Goal: Communication & Community: Answer question/provide support

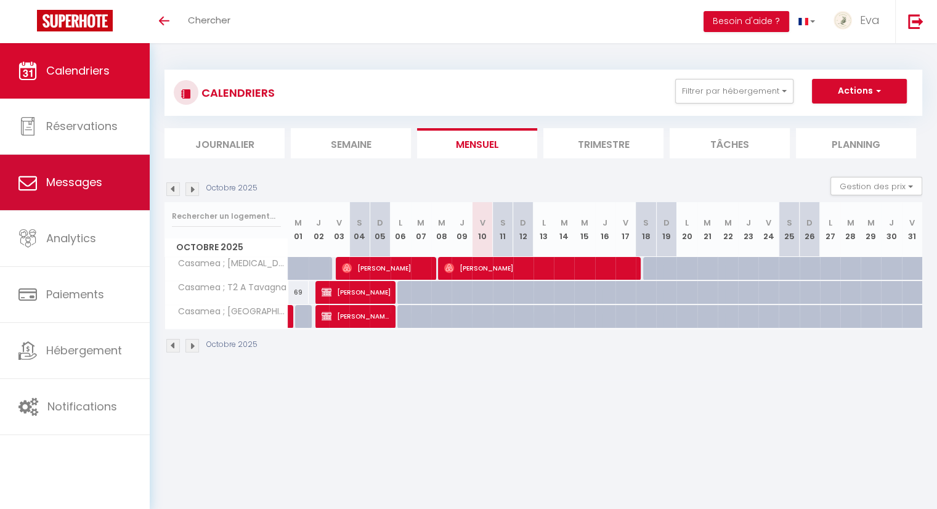
click at [53, 190] on link "Messages" at bounding box center [75, 182] width 150 height 55
select select "message"
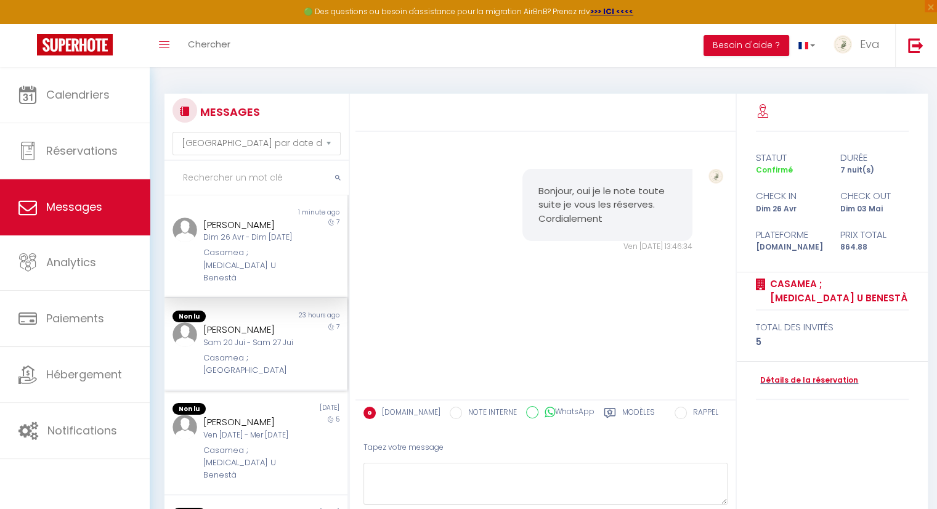
click at [286, 349] on div "Sam 20 Jui - Sam 27 Jui" at bounding box center [248, 343] width 91 height 12
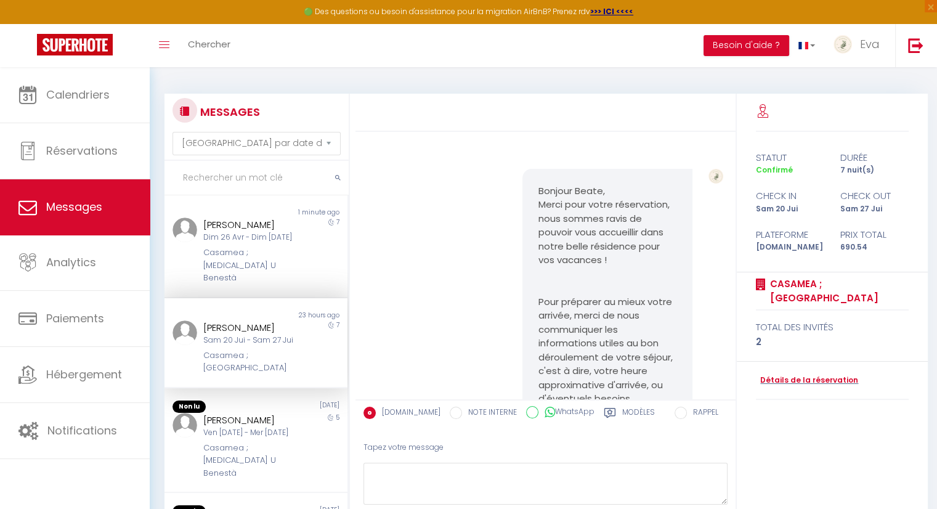
scroll to position [872, 0]
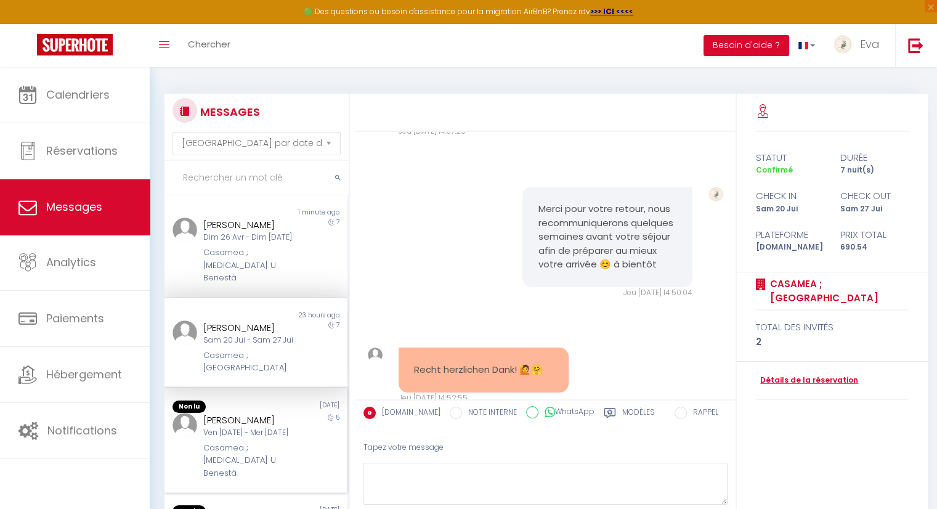
click at [281, 438] on div "Ven [DATE] - Mer [DATE]" at bounding box center [248, 433] width 91 height 12
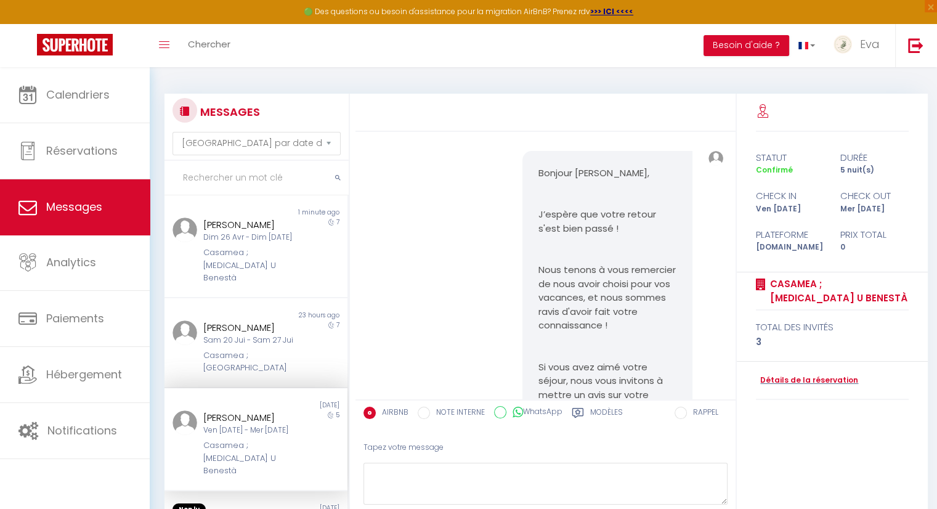
scroll to position [5658, 0]
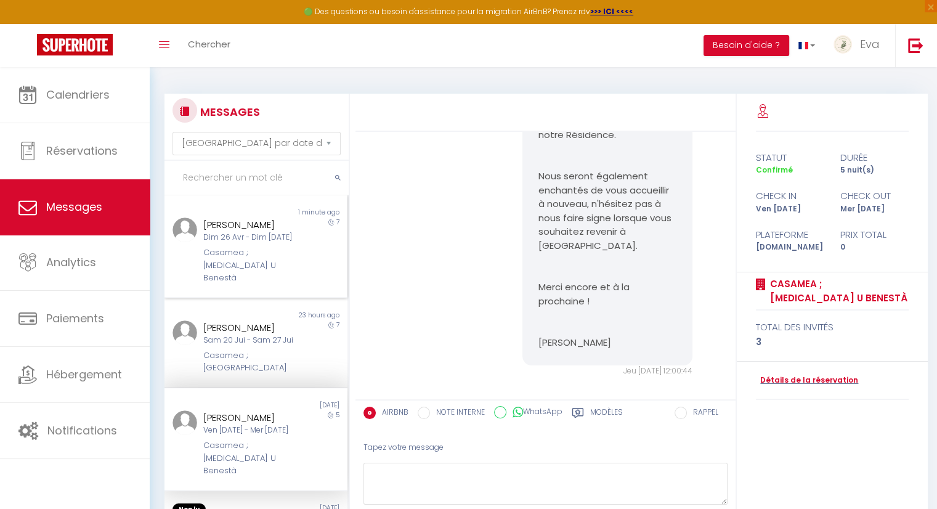
click at [251, 243] on div "Dim 26 Avr - Dim [DATE]" at bounding box center [248, 238] width 91 height 12
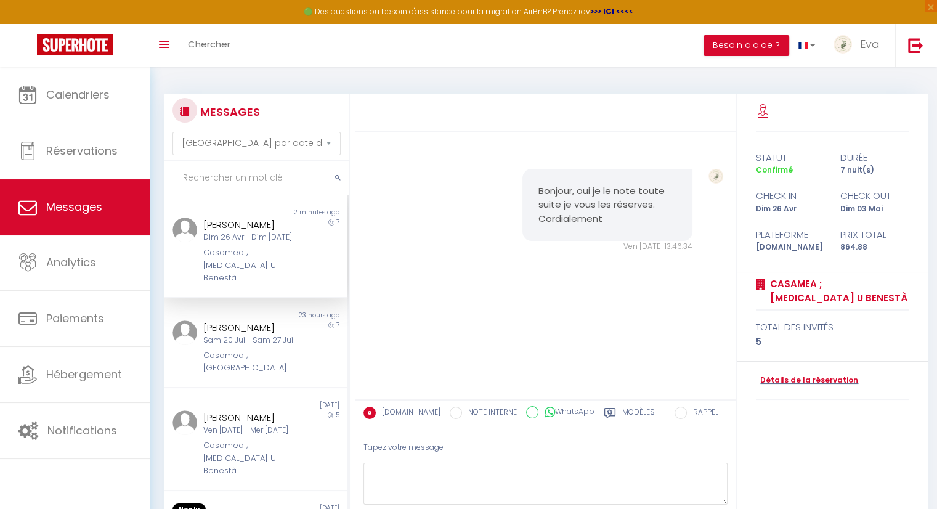
click at [684, 414] on input "RAPPEL" at bounding box center [680, 412] width 12 height 12
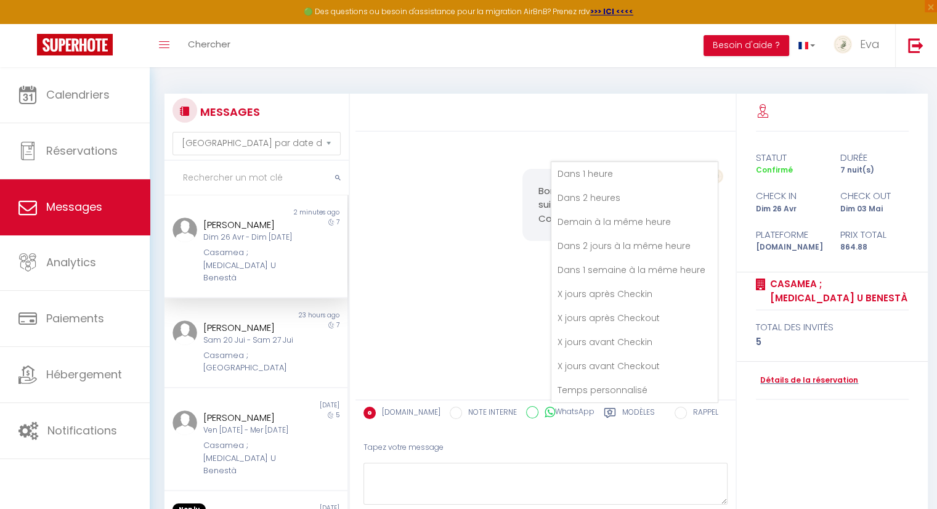
click at [452, 331] on div "Bonjour, oui je le note toute suite je vous les réserves. Cordialement Ven [DAT…" at bounding box center [545, 265] width 380 height 267
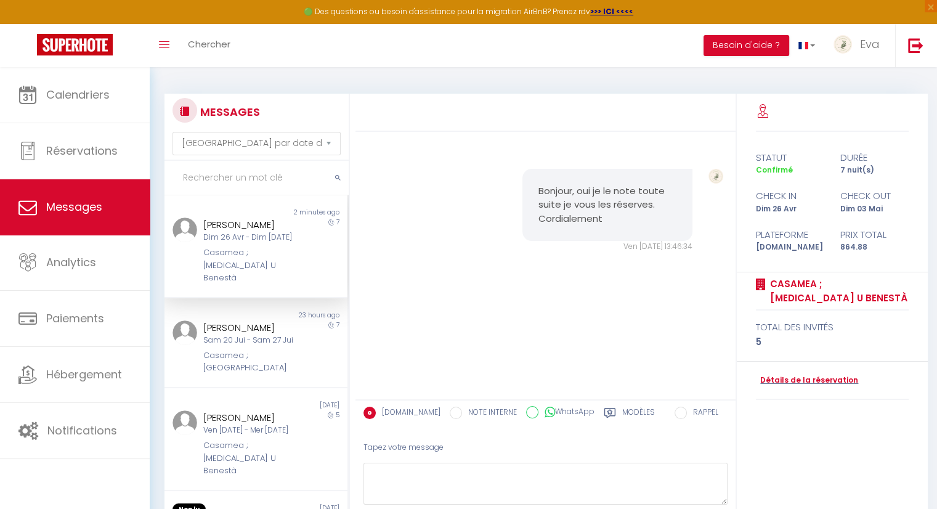
click at [680, 415] on input "RAPPEL" at bounding box center [680, 412] width 12 height 12
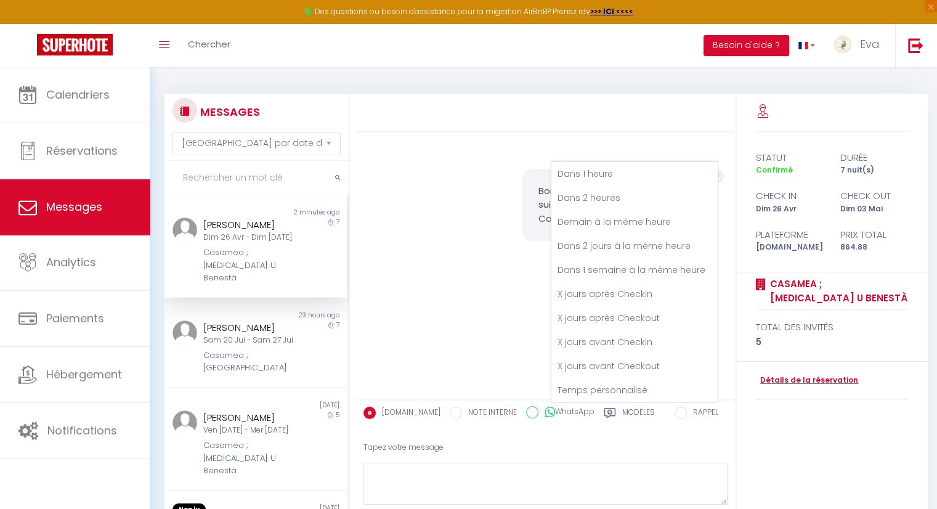
click at [656, 452] on div "Tapez votre message" at bounding box center [545, 447] width 364 height 30
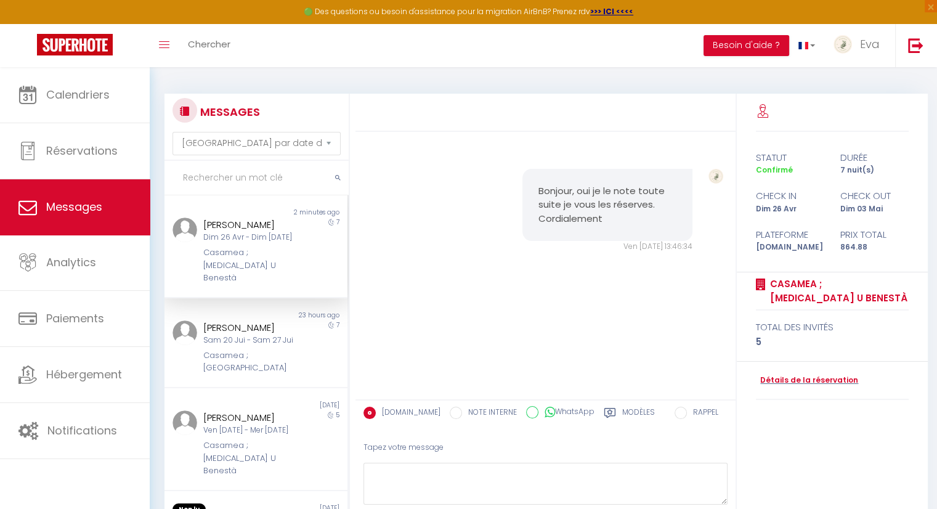
click at [450, 415] on input "NOTE INTERNE" at bounding box center [456, 412] width 12 height 12
radio input "true"
radio input "false"
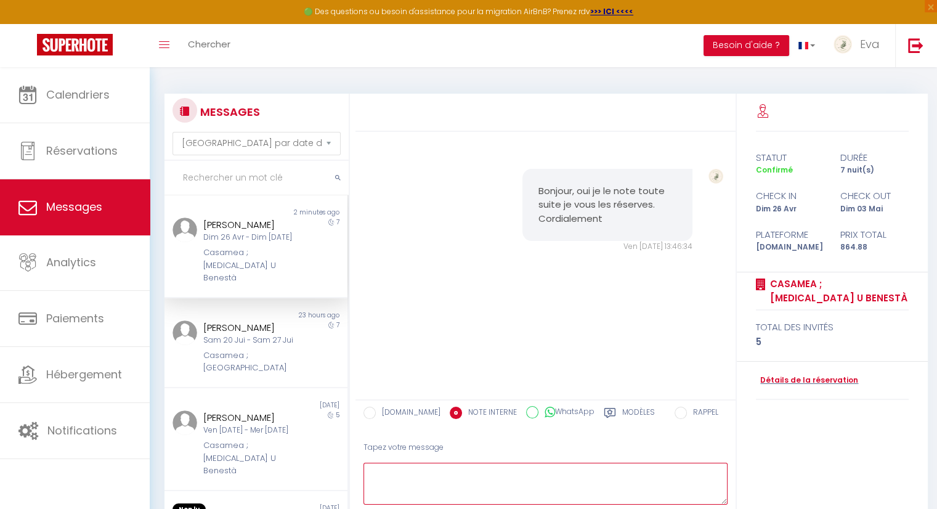
click at [464, 487] on textarea at bounding box center [545, 483] width 364 height 42
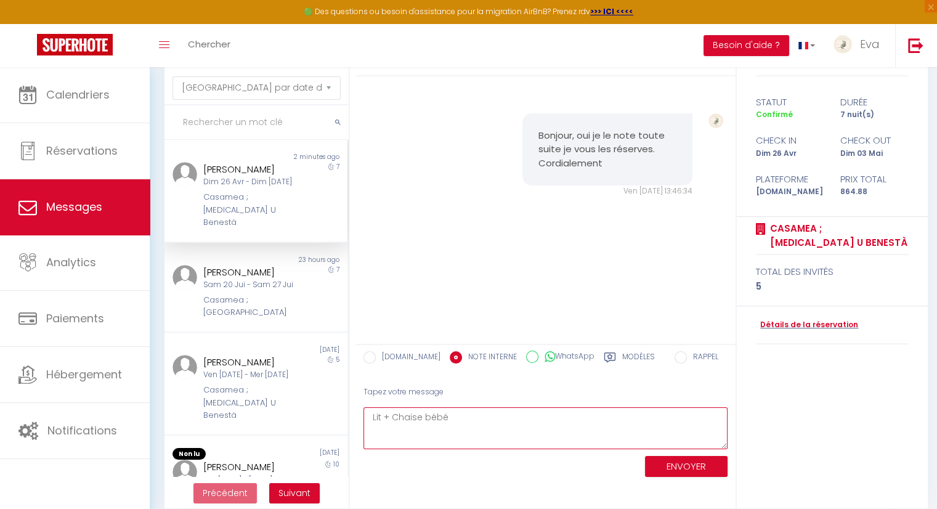
scroll to position [56, 0]
type textarea "Lit + Chaise bébé"
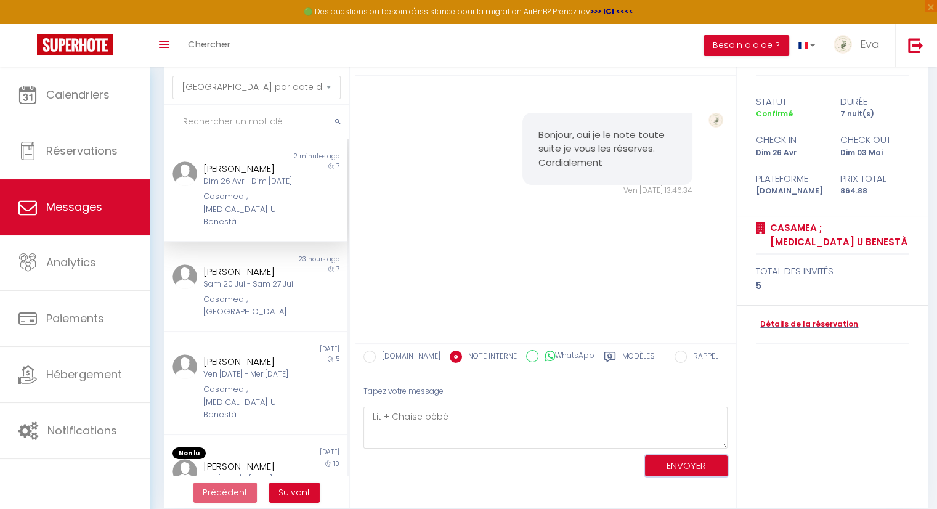
click at [675, 470] on button "ENVOYER" at bounding box center [686, 466] width 83 height 22
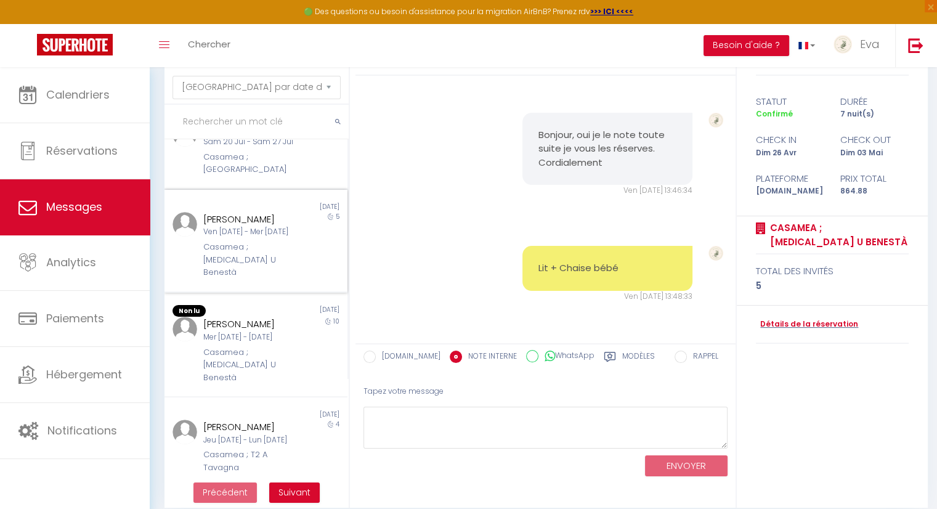
scroll to position [143, 0]
click at [227, 373] on div "Casamea ; [MEDICAL_DATA] U Benestà" at bounding box center [248, 364] width 91 height 38
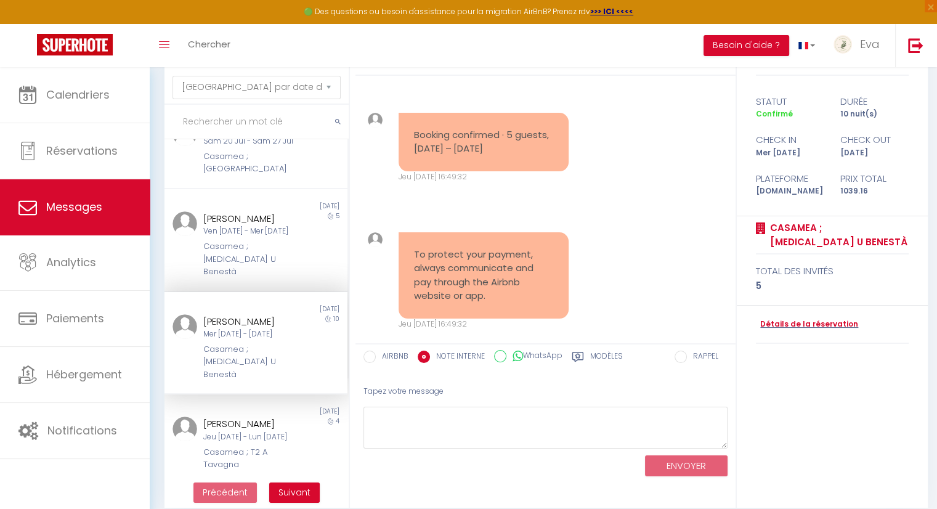
scroll to position [4335, 0]
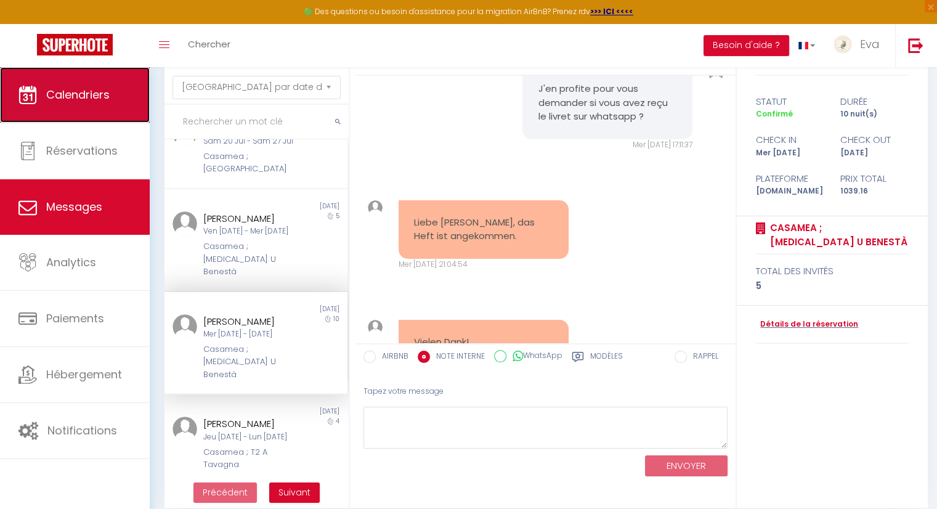
click at [80, 94] on span "Calendriers" at bounding box center [77, 94] width 63 height 15
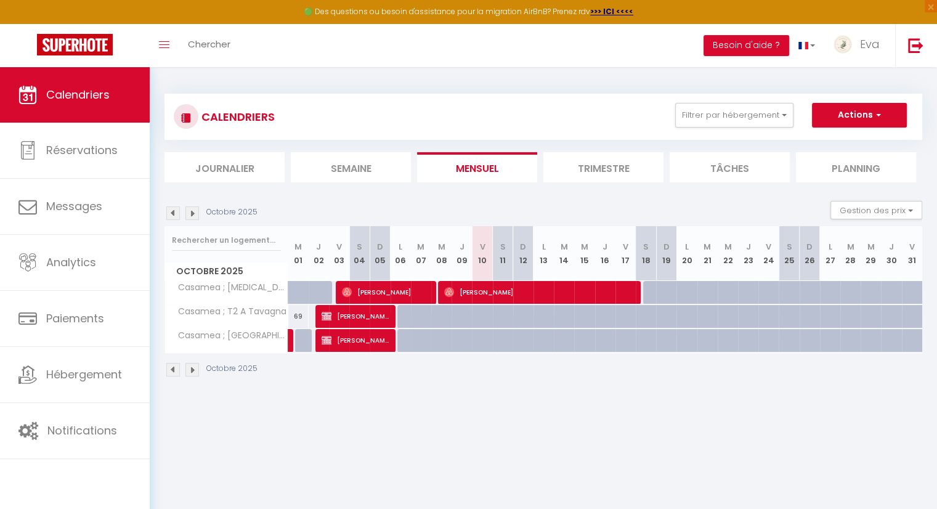
click at [193, 214] on img at bounding box center [192, 213] width 14 height 14
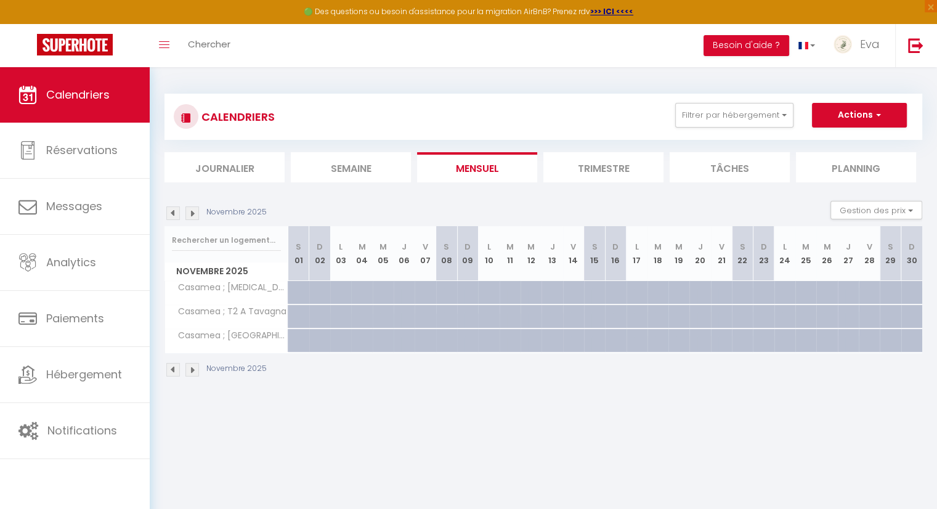
click at [193, 214] on img at bounding box center [192, 213] width 14 height 14
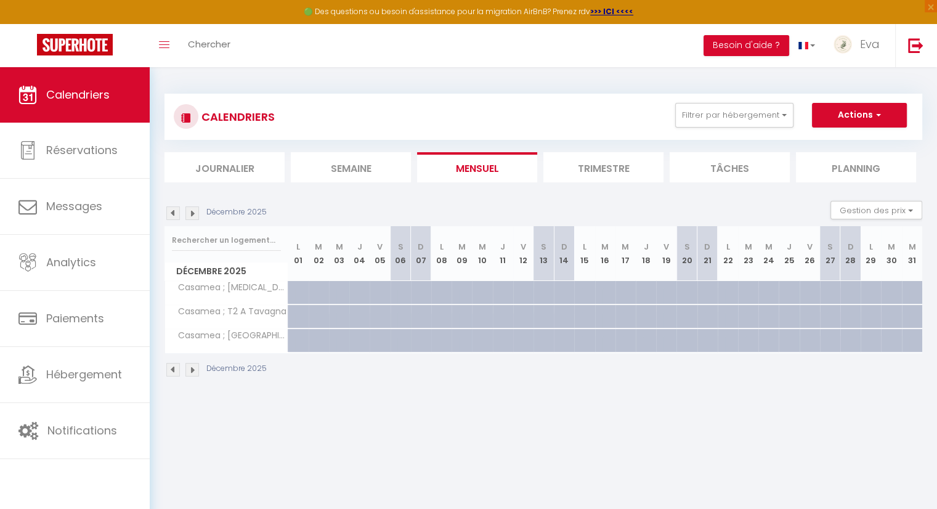
click at [193, 214] on img at bounding box center [192, 213] width 14 height 14
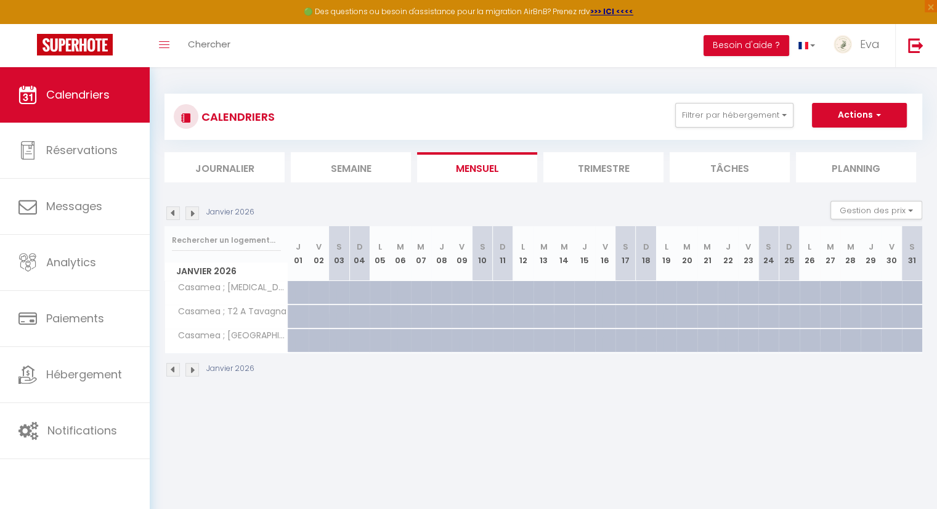
click at [193, 214] on img at bounding box center [192, 213] width 14 height 14
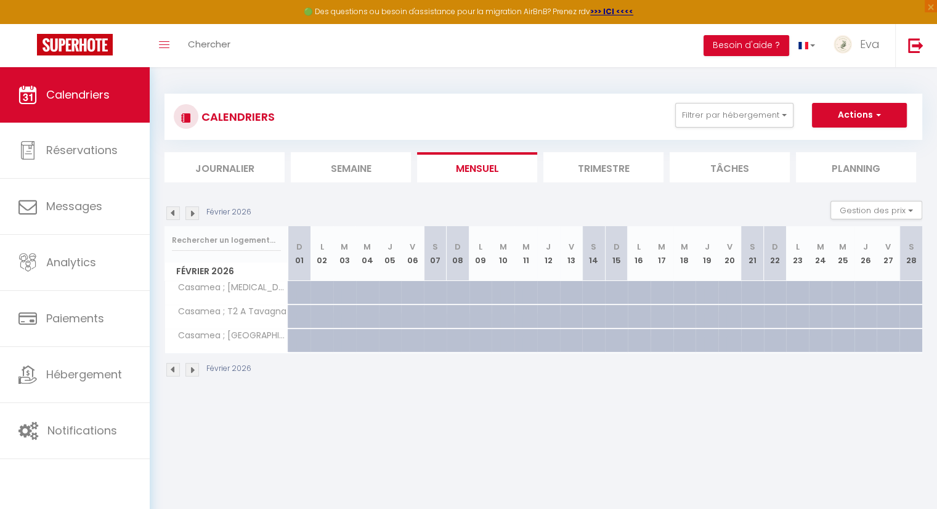
click at [193, 214] on img at bounding box center [192, 213] width 14 height 14
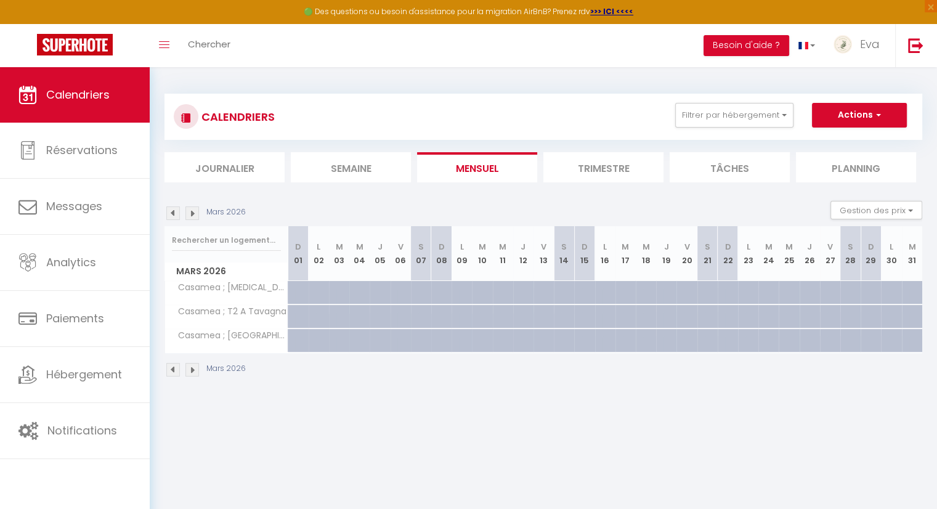
click at [193, 214] on img at bounding box center [192, 213] width 14 height 14
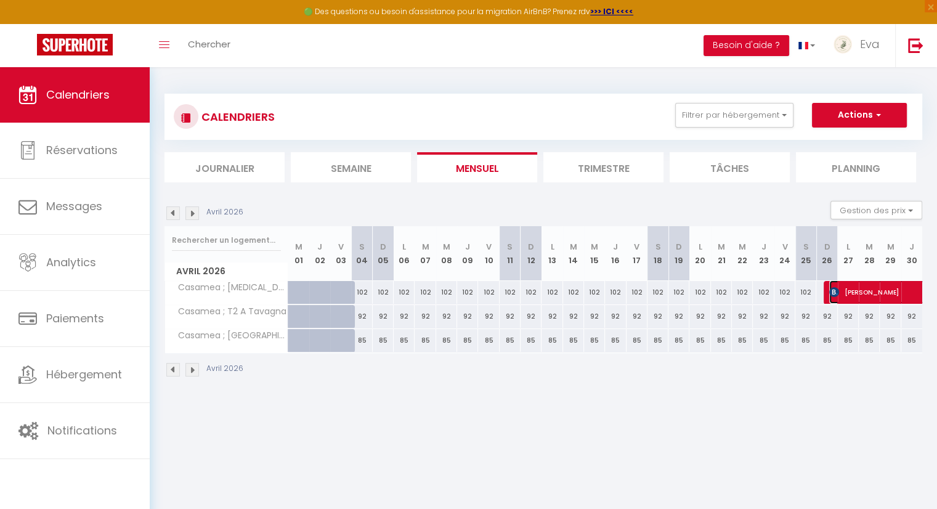
click at [881, 299] on span "[PERSON_NAME]" at bounding box center [928, 291] width 198 height 23
select select "OK"
select select "KO"
select select "0"
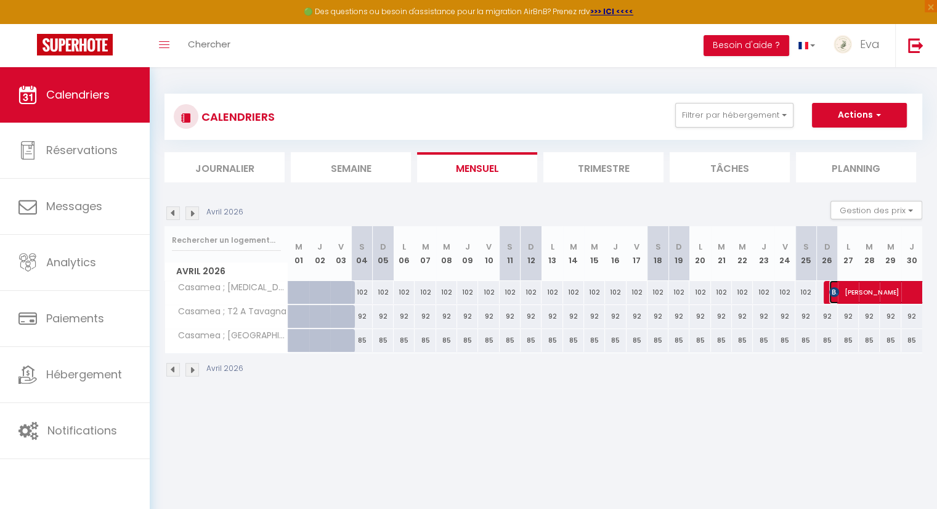
select select "1"
select select
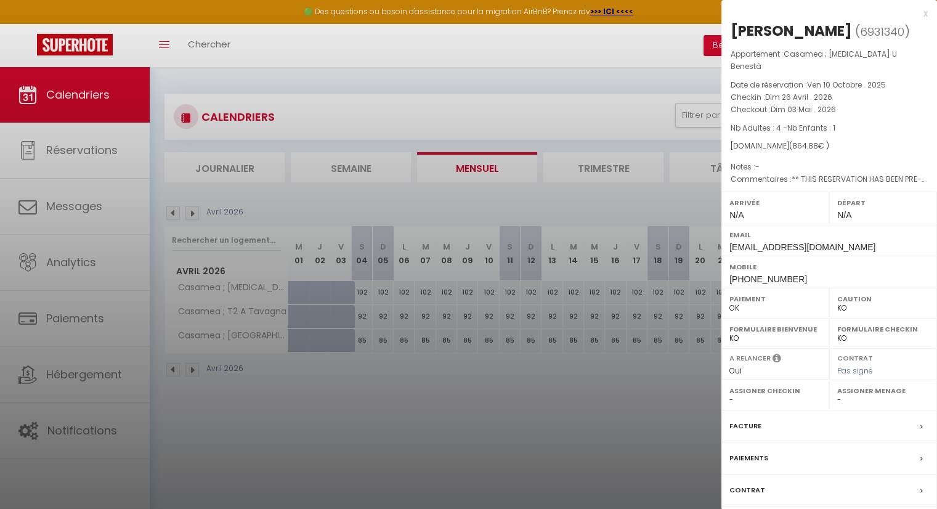
click at [663, 429] on div at bounding box center [468, 254] width 937 height 509
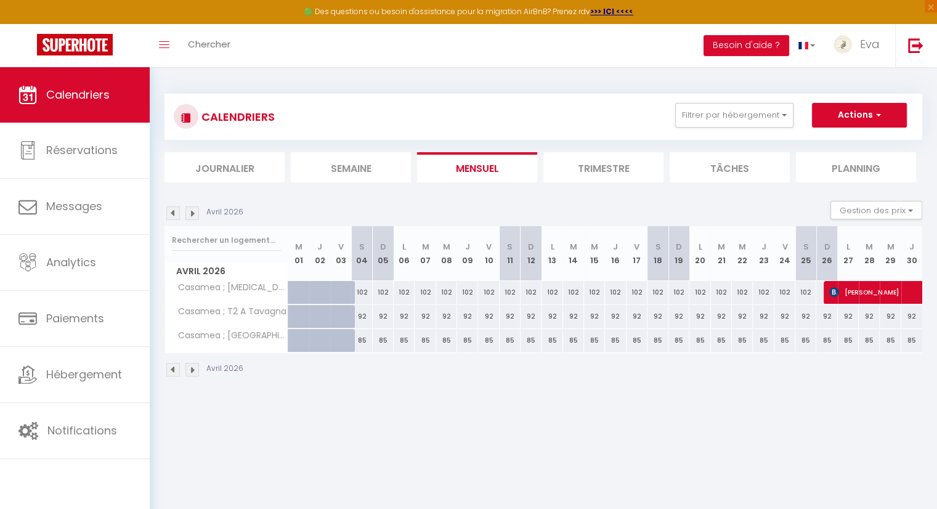
click at [192, 212] on img at bounding box center [192, 213] width 14 height 14
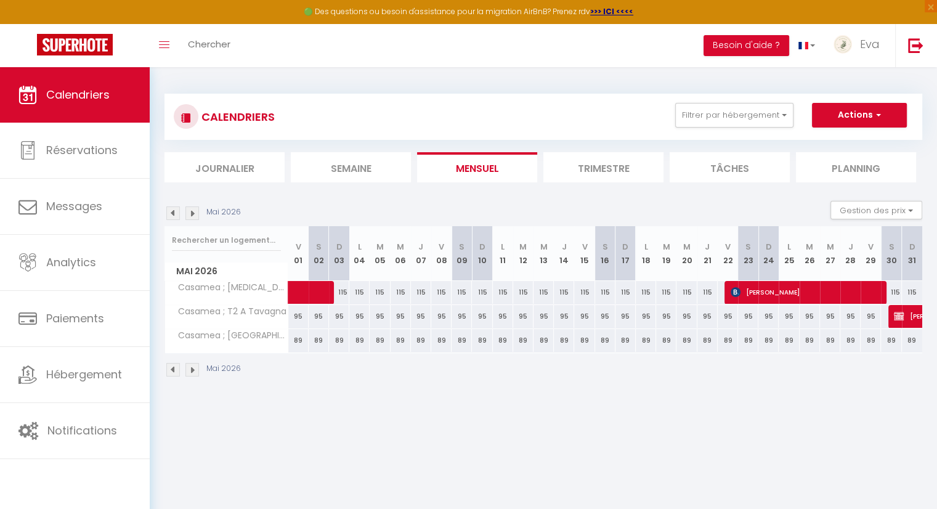
click at [172, 215] on img at bounding box center [173, 213] width 14 height 14
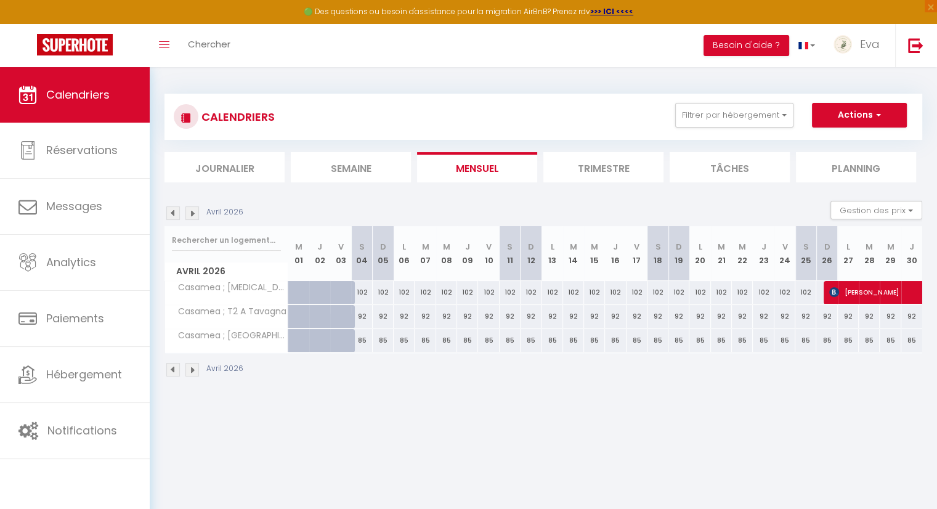
click at [192, 216] on img at bounding box center [192, 213] width 14 height 14
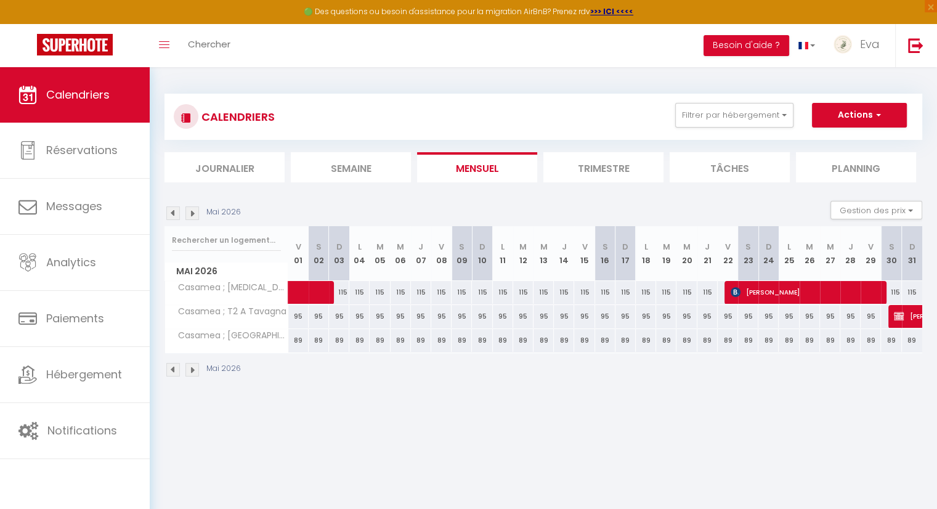
click at [355, 424] on body "🟢 Des questions ou besoin d'assistance pour la migration AirBnB? Prenez rdv >>>…" at bounding box center [468, 321] width 937 height 509
click at [175, 370] on img at bounding box center [173, 370] width 14 height 14
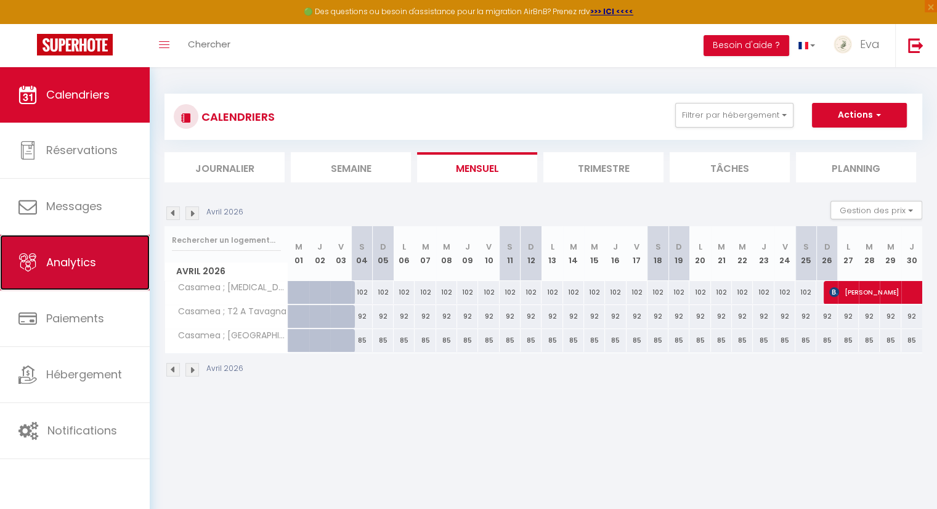
click at [80, 264] on span "Analytics" at bounding box center [71, 261] width 50 height 15
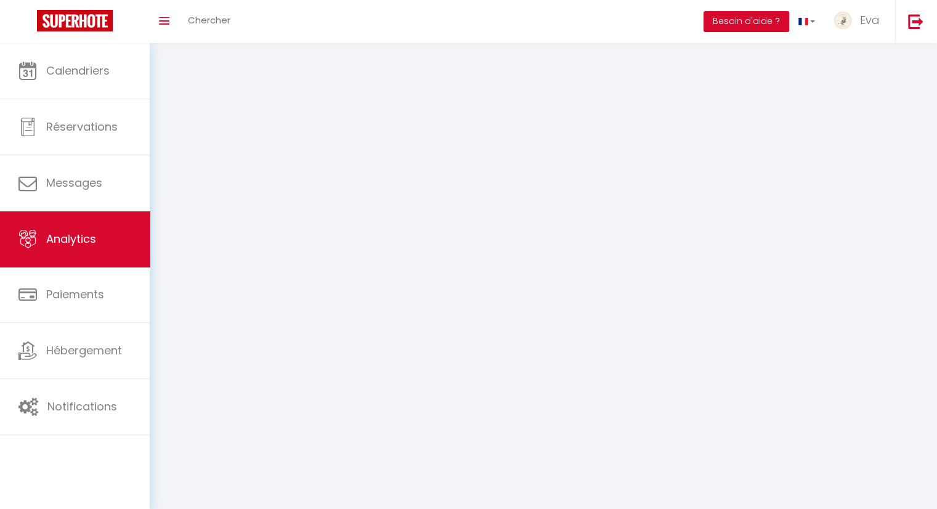
select select "2025"
select select "10"
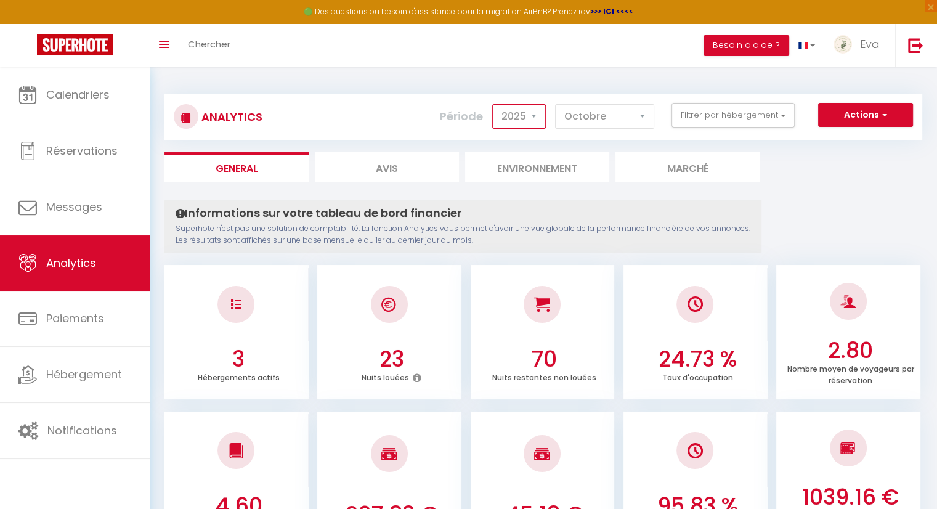
click at [507, 118] on select "2014 2015 2016 2017 2018 2019 2020 2021 2022 2023 2024 2025 2026 2027" at bounding box center [519, 116] width 54 height 25
click at [495, 104] on select "2014 2015 2016 2017 2018 2019 2020 2021 2022 2023 2024 2025 2026 2027" at bounding box center [519, 116] width 54 height 25
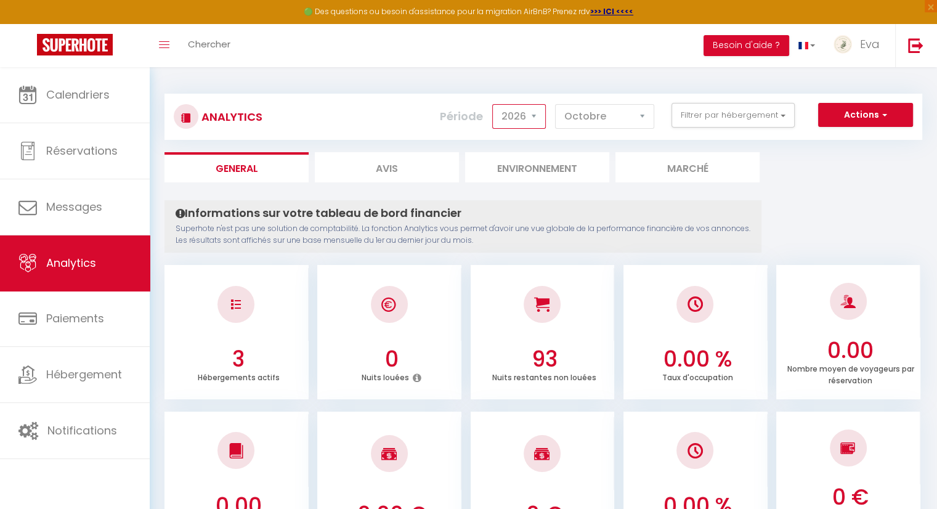
click at [522, 113] on select "2014 2015 2016 2017 2018 2019 2020 2021 2022 2023 2024 2025 2026 2027" at bounding box center [519, 116] width 54 height 25
select select "2025"
click at [495, 104] on select "2014 2015 2016 2017 2018 2019 2020 2021 2022 2023 2024 2025 2026 2027" at bounding box center [519, 116] width 54 height 25
